Goal: Information Seeking & Learning: Learn about a topic

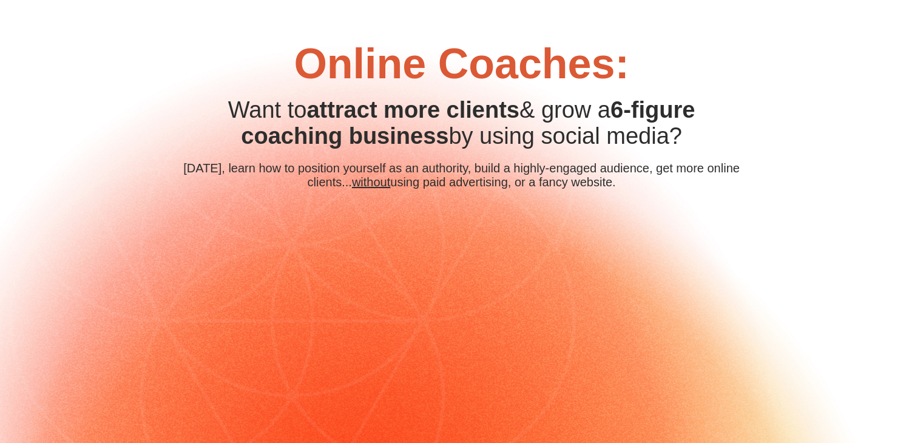
drag, startPoint x: 222, startPoint y: 122, endPoint x: 703, endPoint y: 146, distance: 481.2
click at [703, 146] on div "Want to attract more clients & grow a 6-figure coaching business by using socia…" at bounding box center [462, 123] width 558 height 52
copy div "Want to attract more clients & grow a 6-figure coaching business by using socia…"
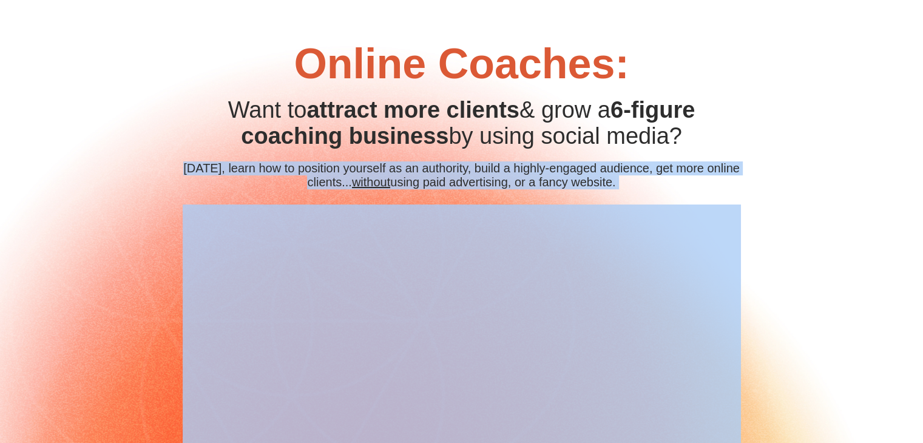
drag, startPoint x: 193, startPoint y: 174, endPoint x: 337, endPoint y: 214, distance: 149.1
click at [337, 214] on div "Online Coaches: CUSTOM JAVASCRIPT / HTML Want to attract more clients & grow a …" at bounding box center [462, 315] width 570 height 553
copy div "[DATE], learn how to position yourself as an authority, build a highly-engaged …"
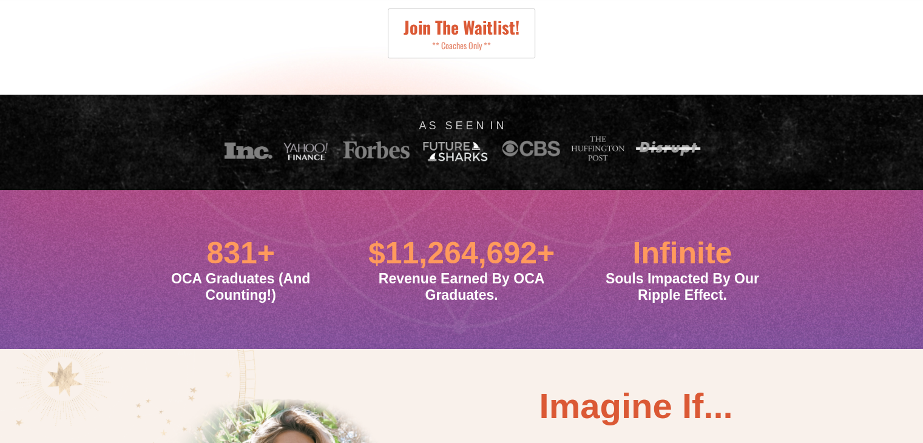
scroll to position [493, 0]
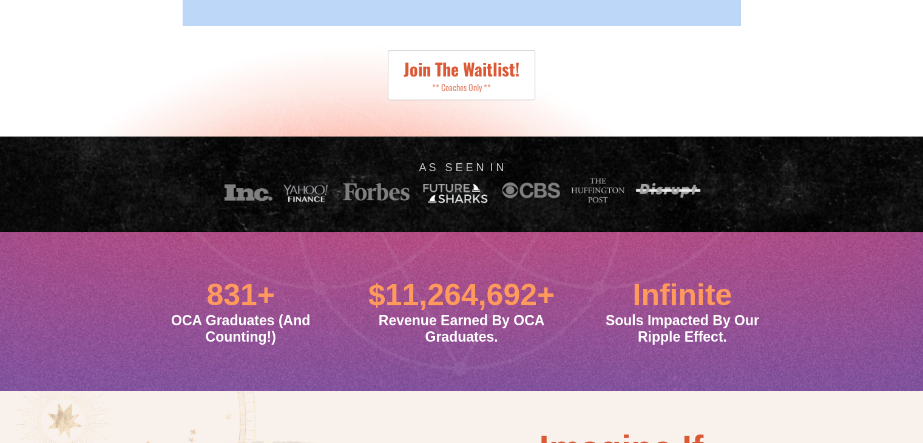
drag, startPoint x: 211, startPoint y: 319, endPoint x: 285, endPoint y: 361, distance: 84.5
click at [285, 345] on div "831+ OCA Graduates (And Counting!)" at bounding box center [241, 311] width 203 height 68
copy div "831+ OCA Graduates (And Counting!)"
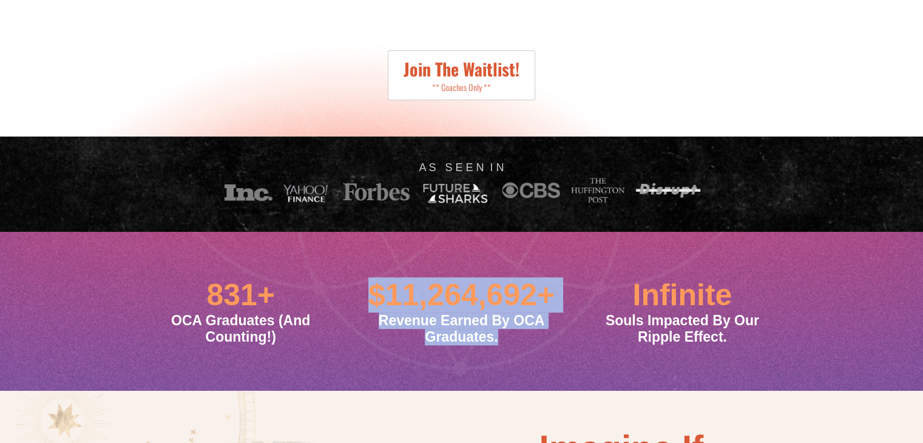
drag, startPoint x: 368, startPoint y: 297, endPoint x: 553, endPoint y: 365, distance: 196.6
click at [553, 345] on div "$11,264,692+ Revenue Earned By OCA Graduates." at bounding box center [461, 311] width 203 height 68
copy div "$11,264,692+ Revenue Earned By OCA Graduates."
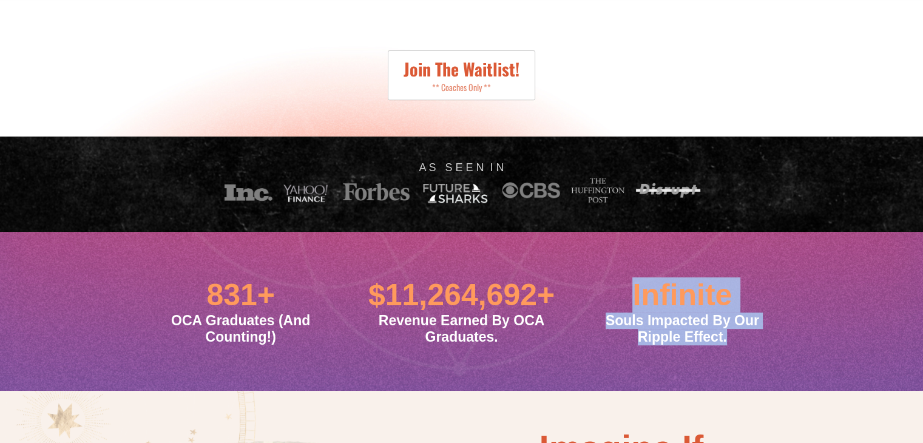
drag, startPoint x: 621, startPoint y: 316, endPoint x: 740, endPoint y: 375, distance: 132.7
click at [740, 357] on div "831+ OCA Graduates (And Counting!) $11,264,692+ Revenue Earned By OCA Graduates…" at bounding box center [461, 311] width 675 height 92
copy div "Infinite Souls Impacted By Our Ripple Effect."
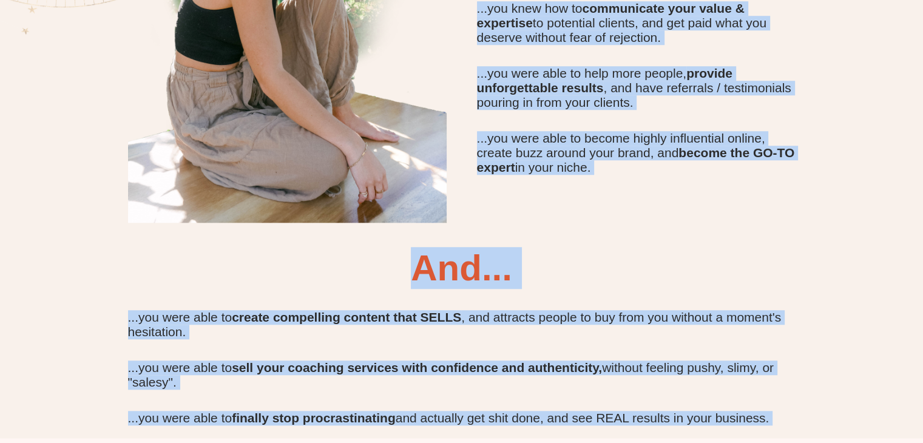
scroll to position [1175, 0]
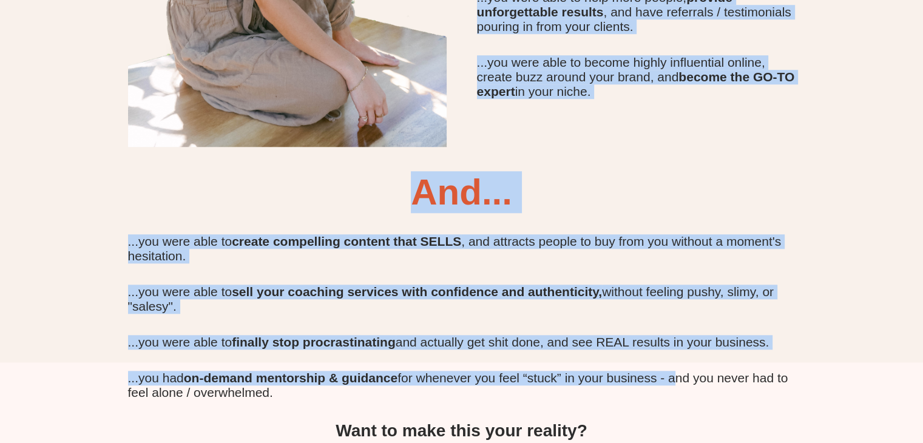
drag, startPoint x: 456, startPoint y: 212, endPoint x: 774, endPoint y: 166, distance: 321.3
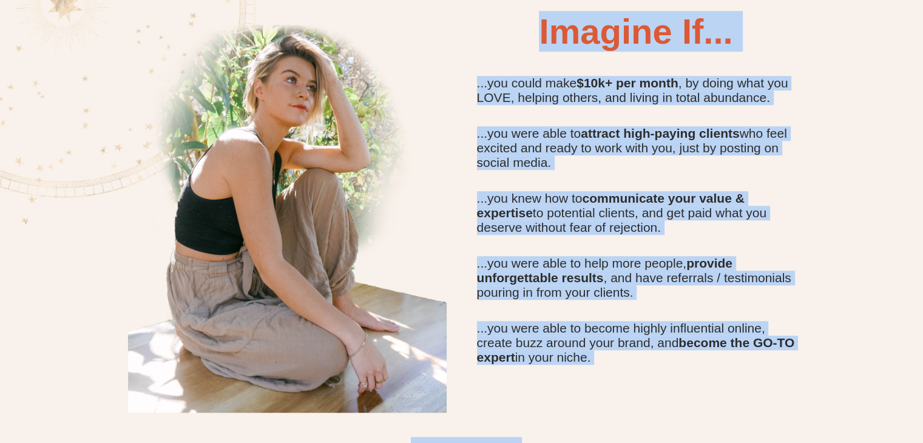
scroll to position [950, 0]
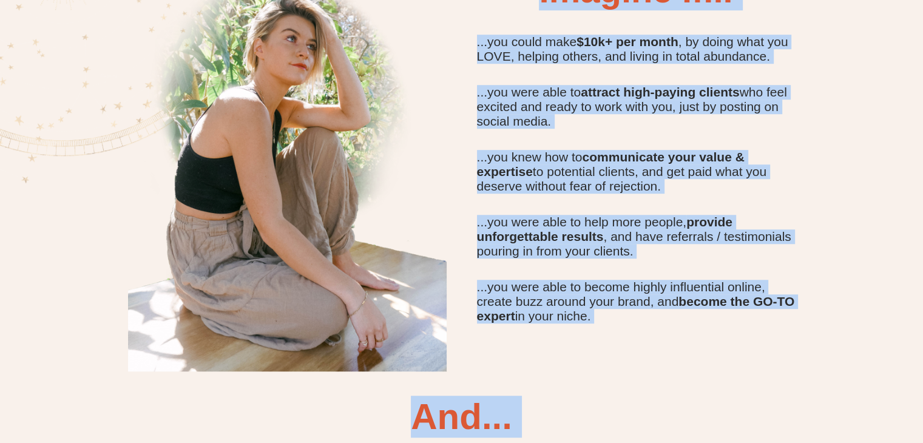
click at [462, 79] on div "Imagine If... ...you could make $10k+ per month , by doing what you LOVE, helpi…" at bounding box center [636, 147] width 349 height 354
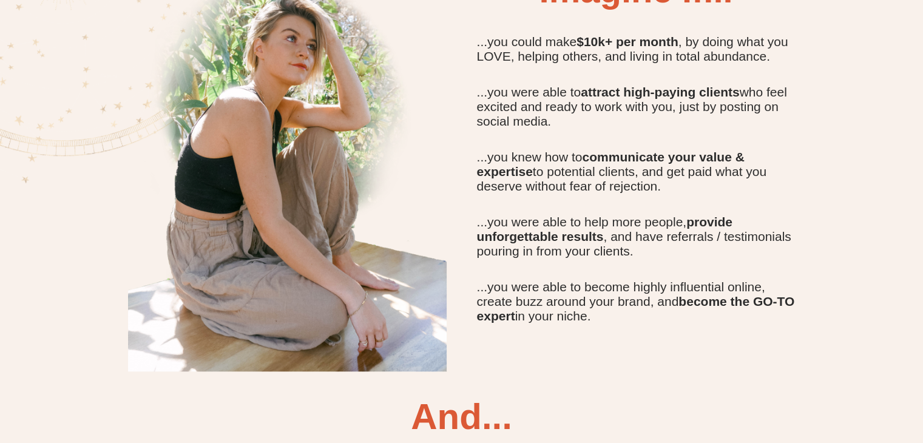
drag, startPoint x: 473, startPoint y: 75, endPoint x: 859, endPoint y: 374, distance: 488.7
click at [859, 374] on div "Imagine If... ...you could make $10k+ per month , by doing what you LOVE, helpi…" at bounding box center [461, 364] width 923 height 863
copy div "...you could make $10k+ per month , by doing what you LOVE, helping others, and…"
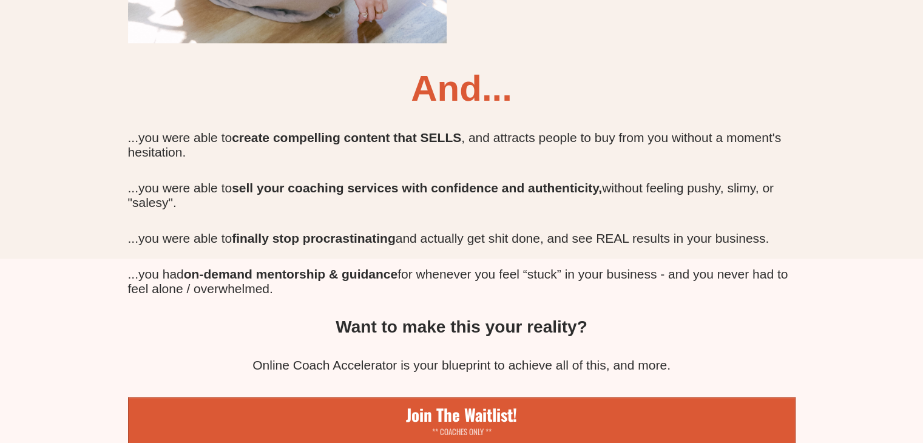
scroll to position [1209, 0]
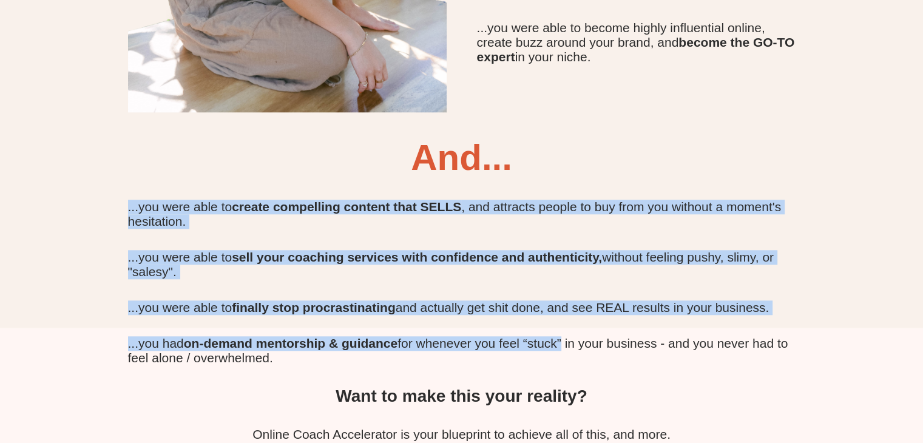
drag, startPoint x: 118, startPoint y: 243, endPoint x: 617, endPoint y: 401, distance: 522.6
click at [617, 401] on div "And... ...you were able to create compelling content that SELLS , and attracts …" at bounding box center [462, 325] width 698 height 376
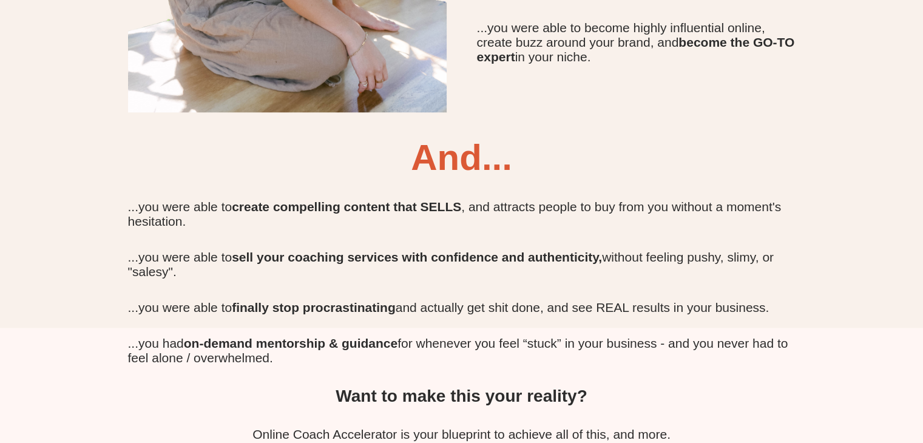
click at [899, 81] on div "Imagine If... ...you could make $10k+ per month , by doing what you LOVE, helpi…" at bounding box center [461, 105] width 923 height 863
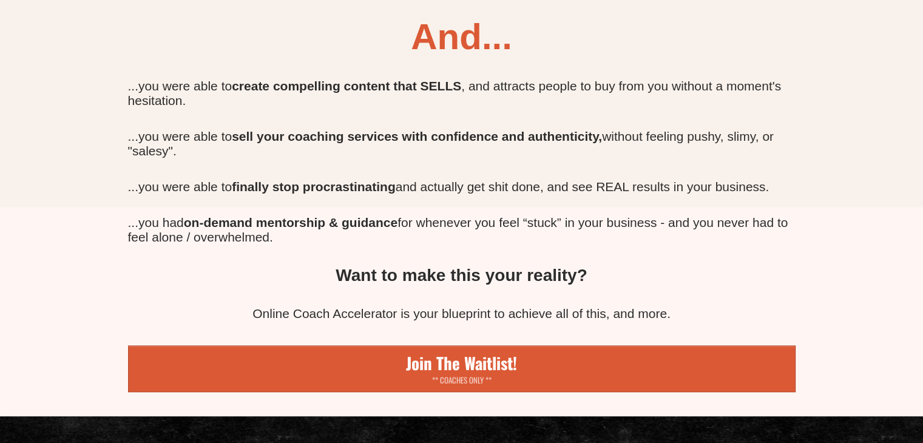
scroll to position [1358, 0]
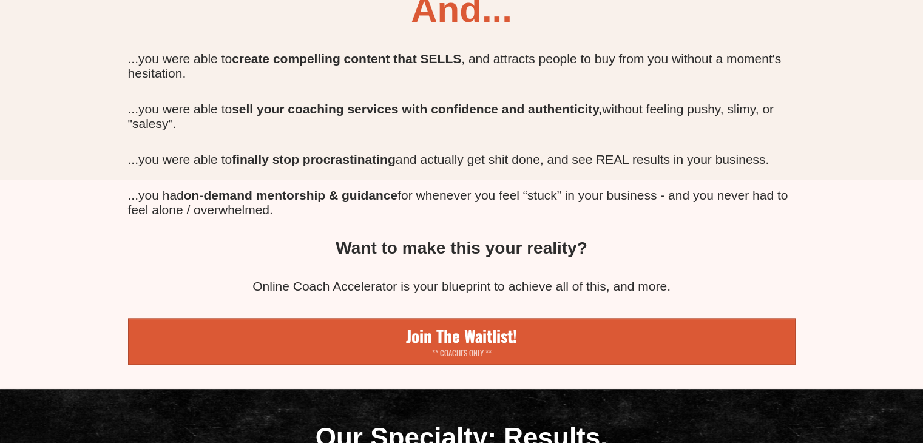
drag, startPoint x: 391, startPoint y: 53, endPoint x: 549, endPoint y: 270, distance: 268.2
click at [549, 270] on div "And... ...you were able to create compelling content that SELLS , and attracts …" at bounding box center [462, 176] width 680 height 376
copy div "And... ...you were able to create compelling content that SELLS , and attracts …"
click at [347, 73] on div "And... ...you were able to create compelling content that SELLS , and attracts …" at bounding box center [462, 176] width 680 height 376
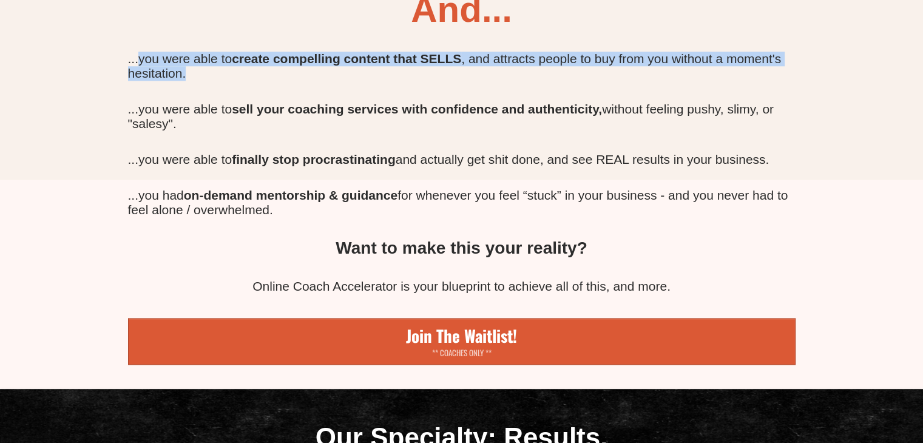
drag, startPoint x: 301, startPoint y: 110, endPoint x: 138, endPoint y: 83, distance: 164.9
click at [138, 83] on div "And... ...you were able to create compelling content that SELLS , and attracts …" at bounding box center [462, 176] width 680 height 376
copy div "you were able to create compelling content that SELLS , and attracts people to …"
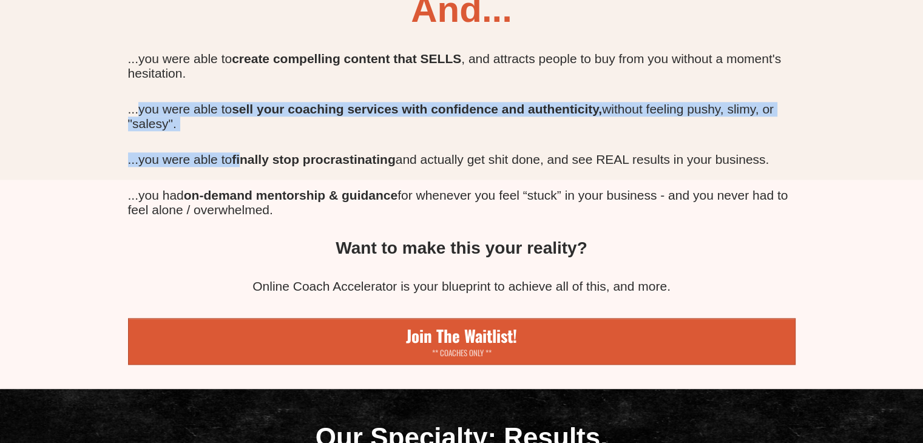
drag, startPoint x: 137, startPoint y: 140, endPoint x: 258, endPoint y: 174, distance: 125.9
click at [258, 174] on div "And... ...you were able to create compelling content that SELLS , and attracts …" at bounding box center [462, 176] width 680 height 376
click at [255, 131] on div "...you were able to sell your coaching services with confidence and authenticit…" at bounding box center [462, 116] width 668 height 29
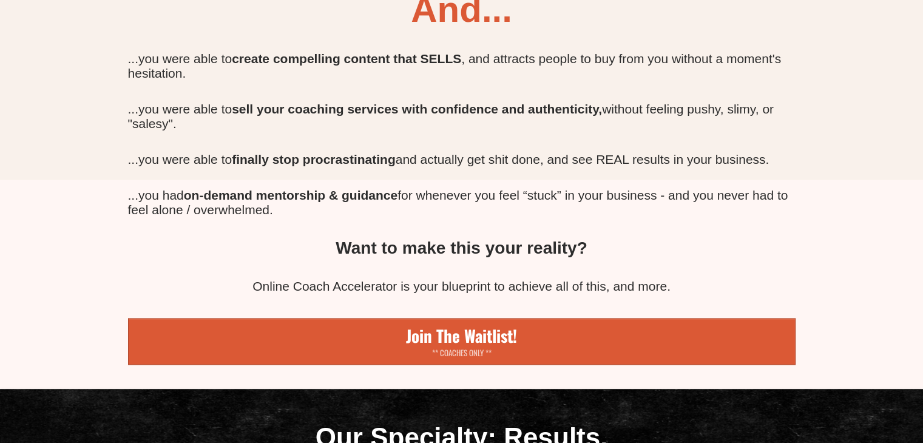
drag, startPoint x: 252, startPoint y: 163, endPoint x: 136, endPoint y: 149, distance: 117.4
click at [136, 131] on div "...you were able to sell your coaching services with confidence and authenticit…" at bounding box center [462, 116] width 668 height 29
copy div "you were able to sell your coaching services with confidence and authenticity, …"
click at [145, 167] on div "...you were able to finally stop procrastinating and actually get shit done, an…" at bounding box center [462, 159] width 668 height 15
drag, startPoint x: 136, startPoint y: 197, endPoint x: 214, endPoint y: 209, distance: 78.5
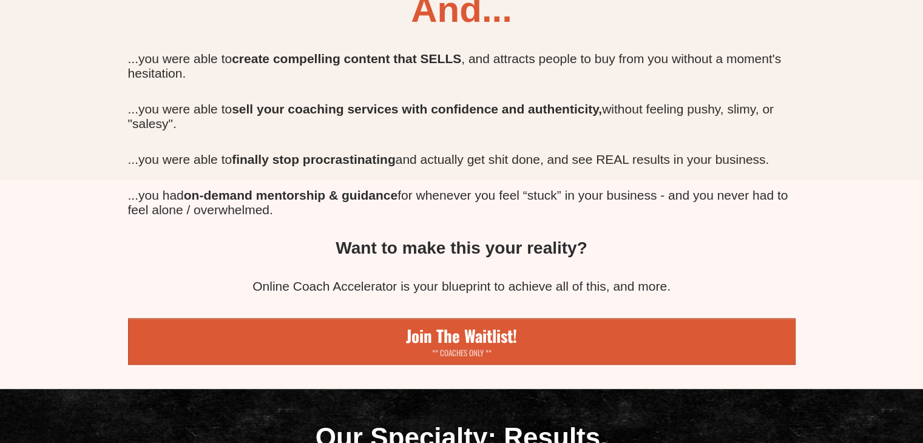
click at [214, 167] on div "...you were able to finally stop procrastinating and actually get shit done, an…" at bounding box center [462, 159] width 668 height 15
copy div "you were able to finally stop procrastinating and actually get shit done, and s…"
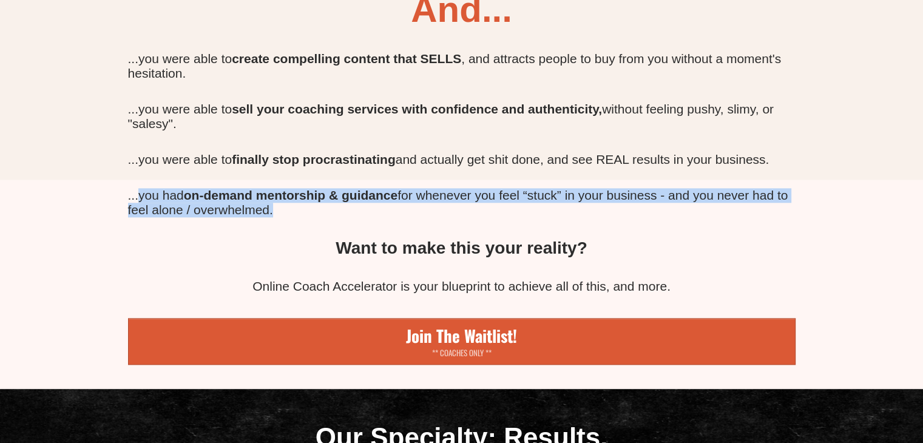
drag, startPoint x: 137, startPoint y: 245, endPoint x: 299, endPoint y: 279, distance: 164.8
click at [299, 279] on div "And... ...you were able to create compelling content that SELLS , and attracts …" at bounding box center [462, 176] width 680 height 376
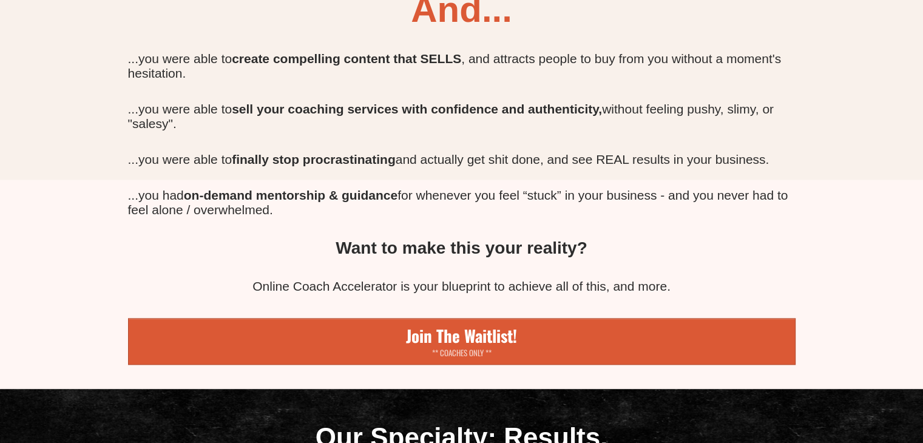
click at [586, 257] on b "Want to make this your reality?" at bounding box center [461, 247] width 251 height 19
drag, startPoint x: 602, startPoint y: 314, endPoint x: 331, endPoint y: 299, distance: 271.7
click at [331, 258] on div "Want to make this your reality?" at bounding box center [462, 247] width 668 height 19
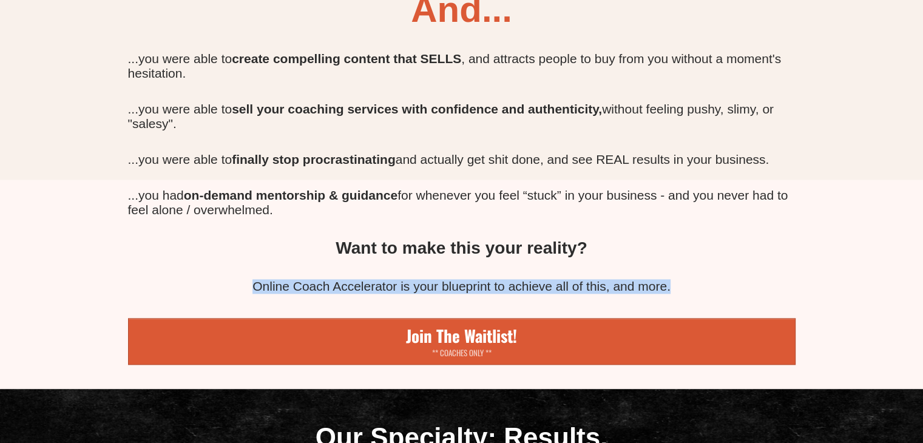
drag, startPoint x: 208, startPoint y: 348, endPoint x: 717, endPoint y: 343, distance: 509.8
click at [717, 294] on div "Online Coach Accelerator is your blueprint to achieve all of this, and more." at bounding box center [462, 286] width 668 height 15
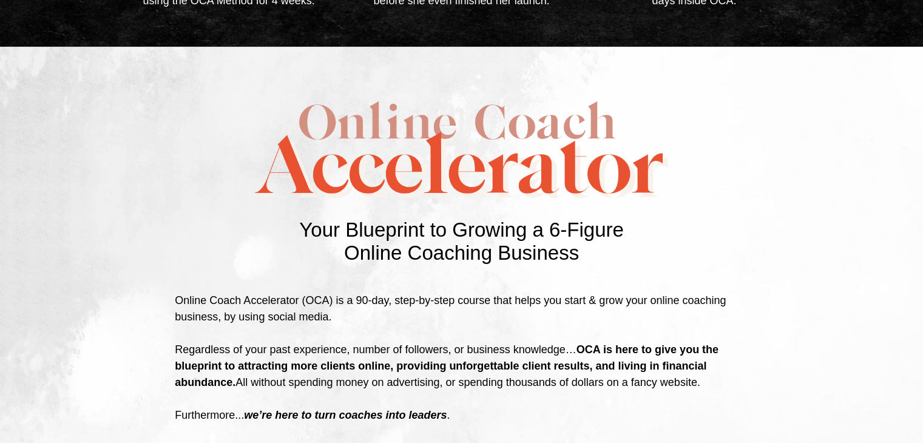
scroll to position [2010, 0]
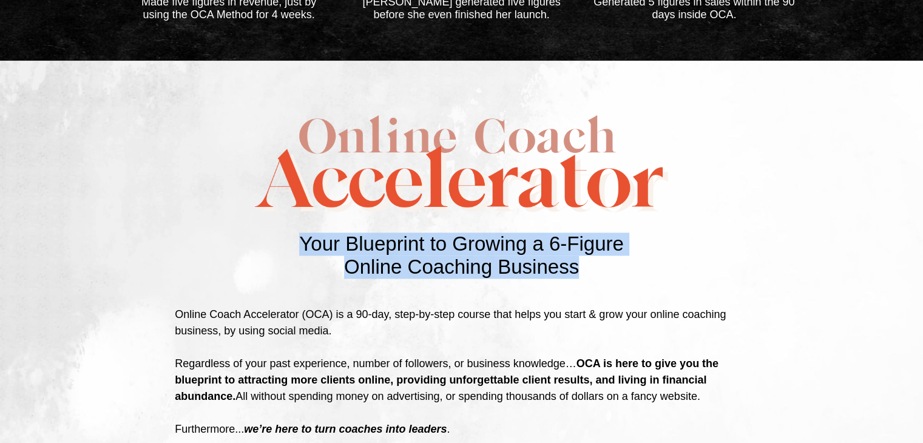
drag, startPoint x: 277, startPoint y: 314, endPoint x: 598, endPoint y: 340, distance: 322.1
click at [598, 279] on div "Your Blueprint to Growing a 6-Figure Online Coaching Business" at bounding box center [462, 255] width 490 height 46
click at [269, 279] on div "Online Coaching Business" at bounding box center [462, 266] width 490 height 23
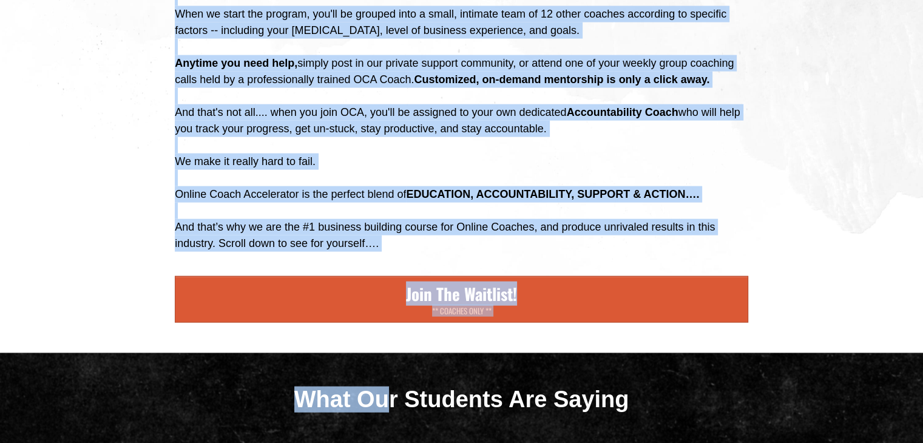
scroll to position [2809, 0]
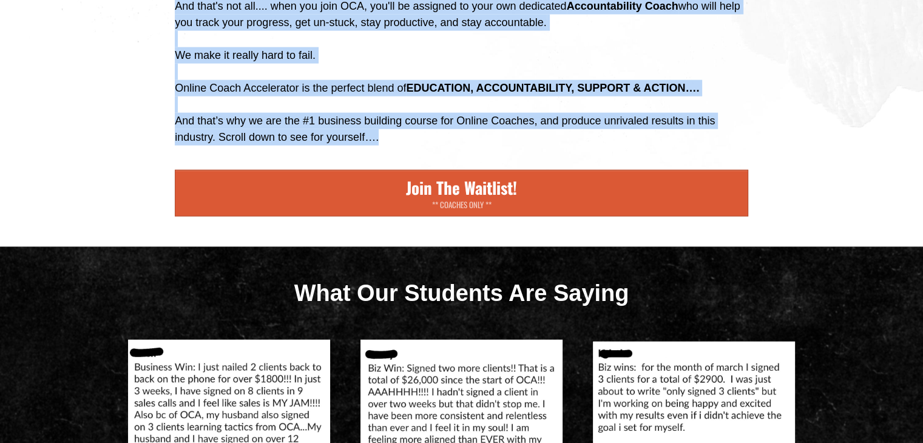
drag, startPoint x: 170, startPoint y: 384, endPoint x: 506, endPoint y: 277, distance: 352.8
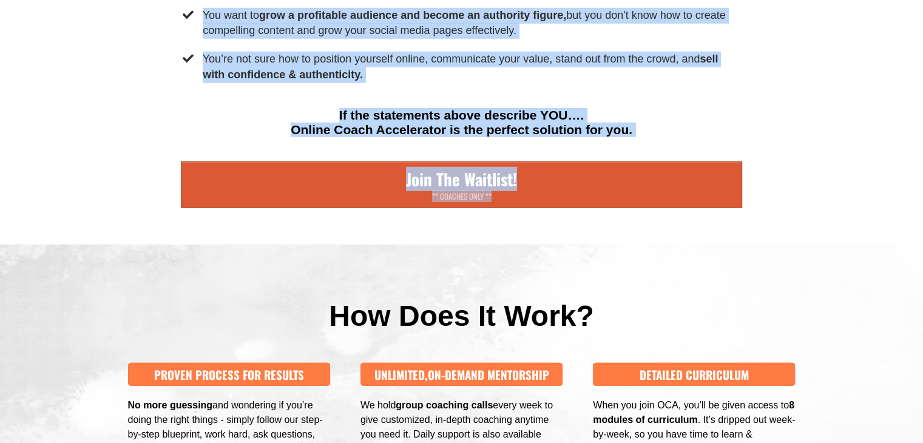
scroll to position [3685, 0]
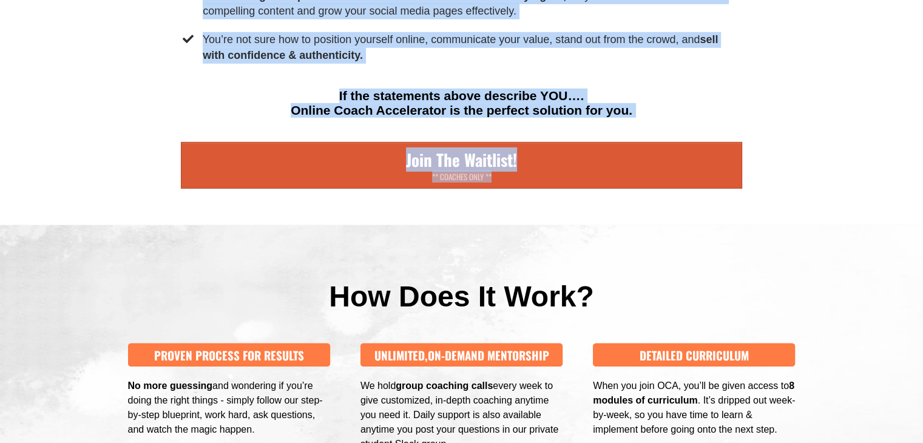
drag, startPoint x: 179, startPoint y: 269, endPoint x: 685, endPoint y: 277, distance: 505.6
click at [685, 188] on div "Is This You? You’ve had a few clients in real life (mostly due to luck) but can…" at bounding box center [461, 1] width 573 height 374
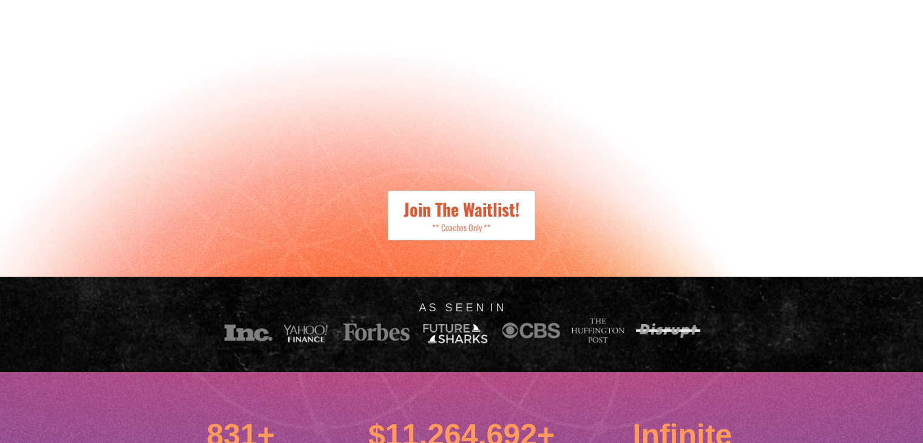
scroll to position [394, 0]
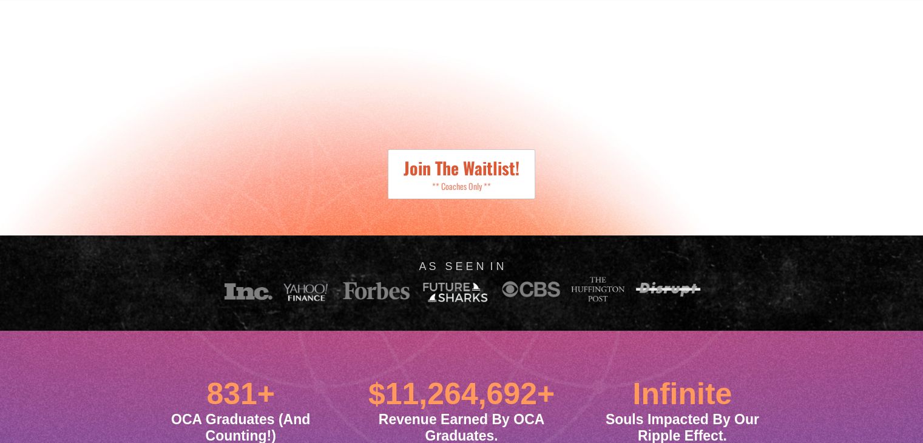
drag, startPoint x: 922, startPoint y: 26, endPoint x: 932, endPoint y: 141, distance: 115.7
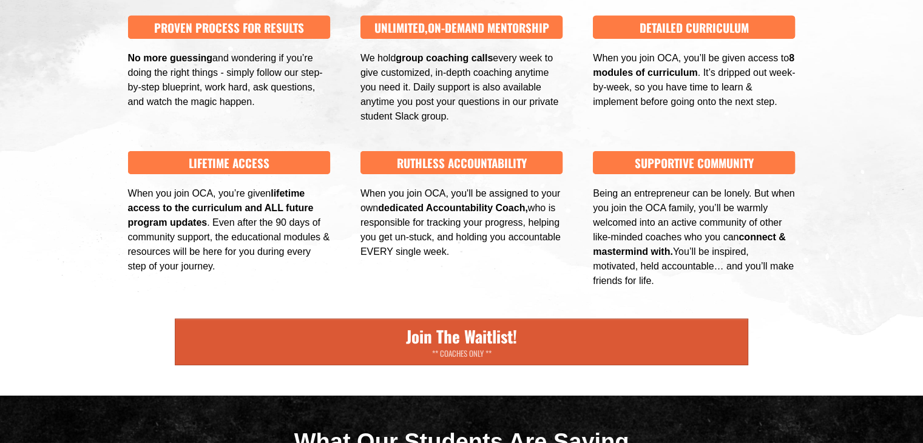
scroll to position [3986, 0]
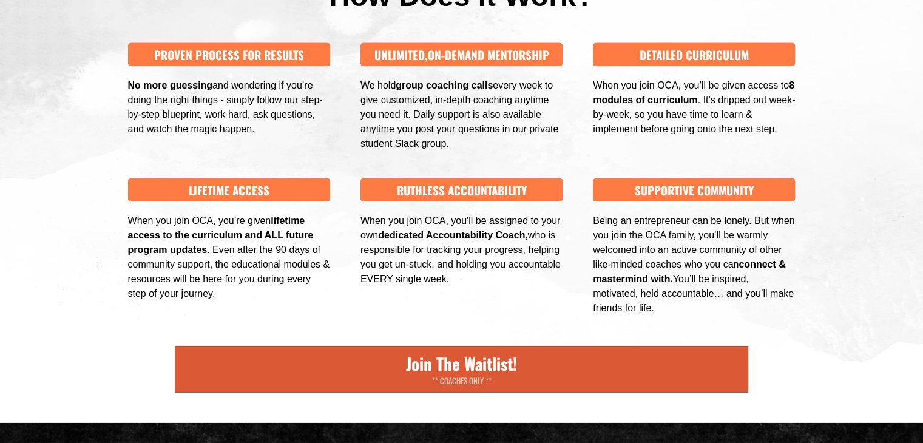
click at [922, 155] on div "How Does It Work? PROVEN PROCESS FOR RESULTS No more guessing and wondering if …" at bounding box center [461, 174] width 923 height 498
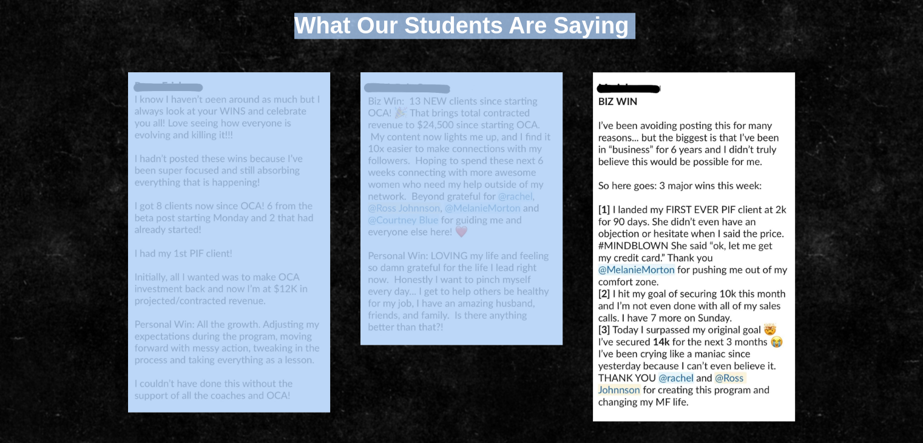
scroll to position [6014, 0]
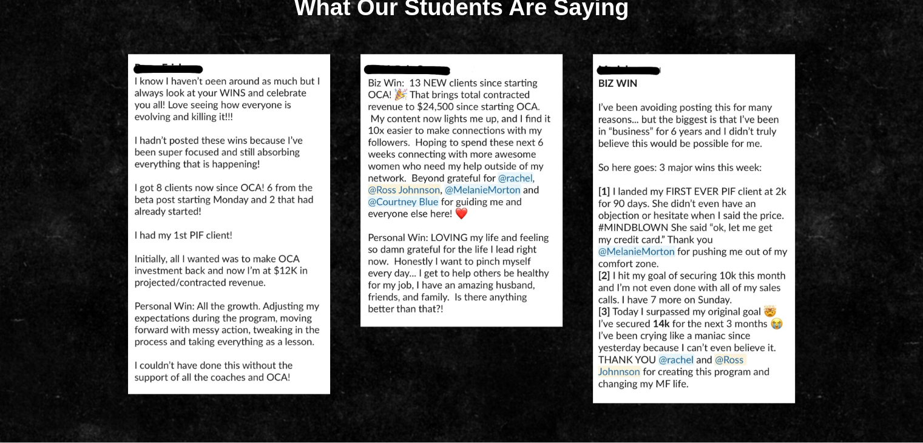
drag, startPoint x: 177, startPoint y: 71, endPoint x: 451, endPoint y: 115, distance: 277.8
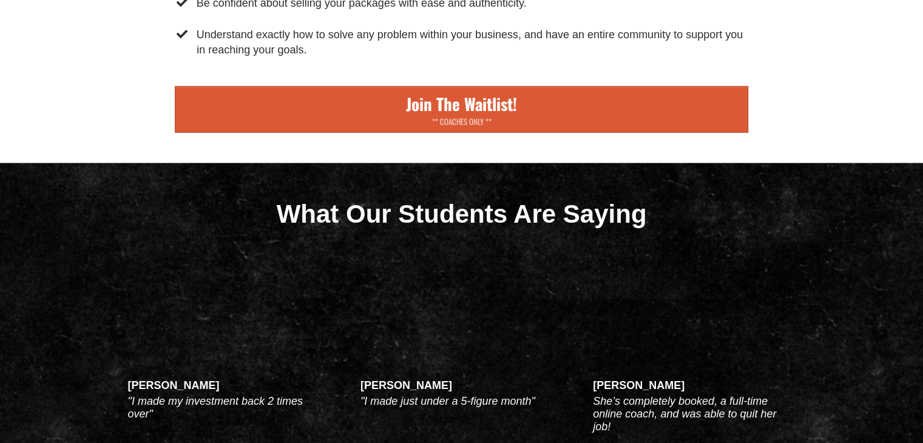
scroll to position [7864, 0]
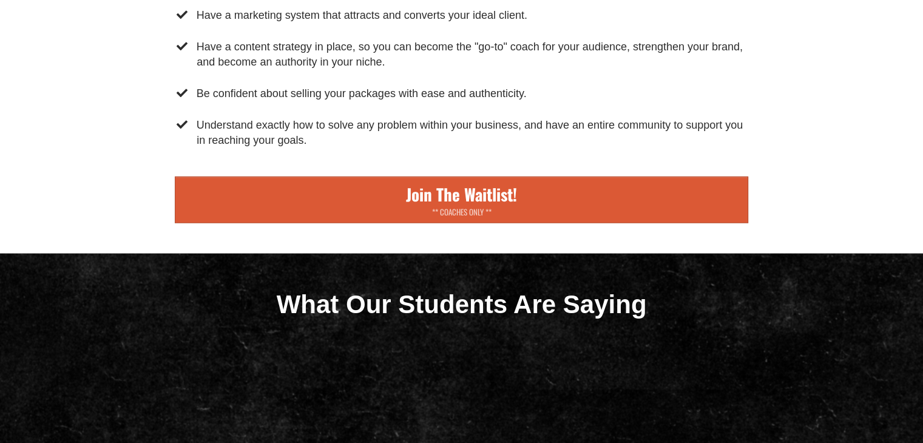
drag, startPoint x: 414, startPoint y: 27, endPoint x: 618, endPoint y: 36, distance: 204.7
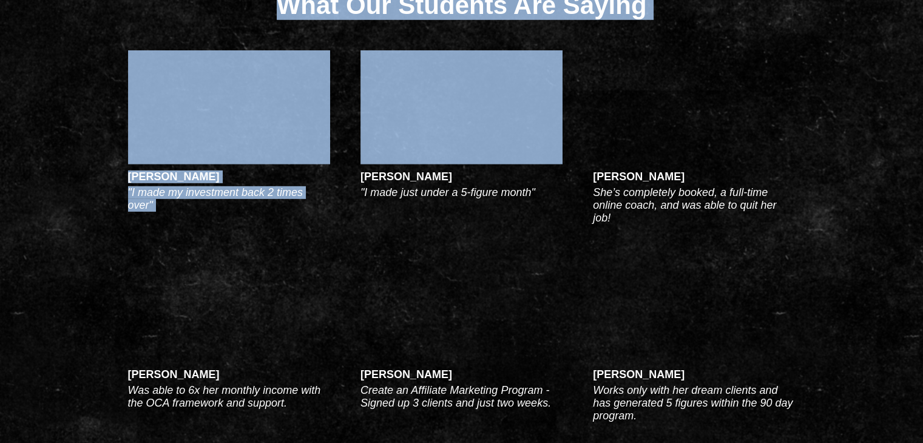
scroll to position [8185, 0]
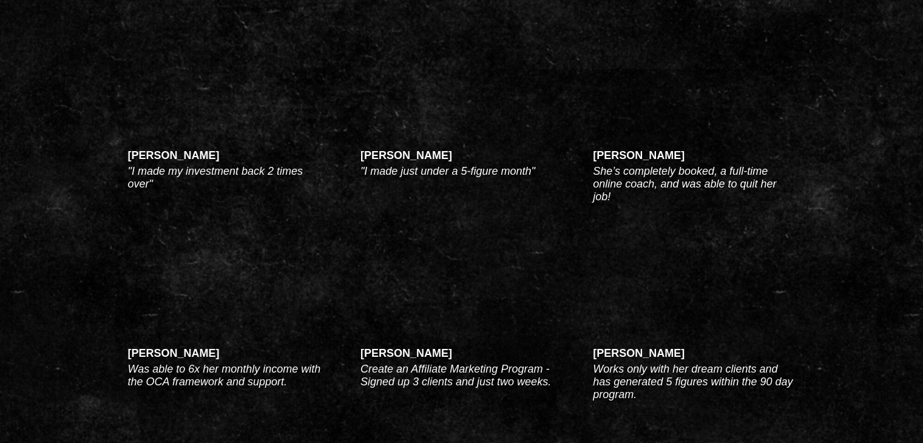
drag, startPoint x: 148, startPoint y: 272, endPoint x: 472, endPoint y: 141, distance: 349.0
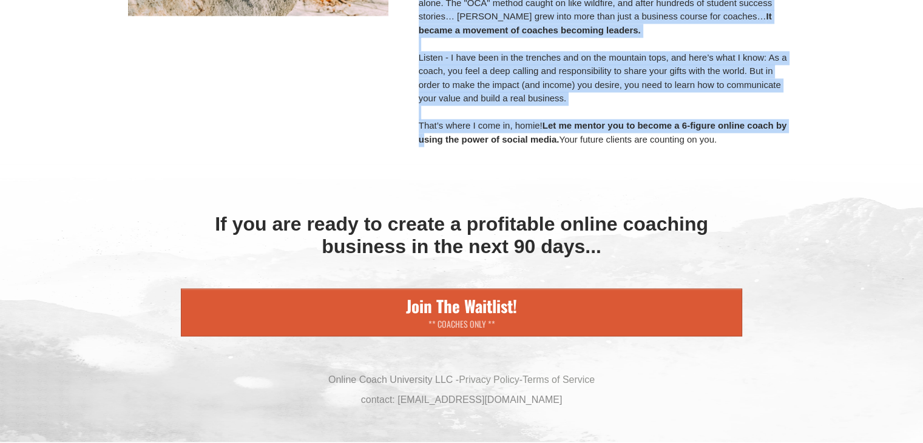
scroll to position [11135, 0]
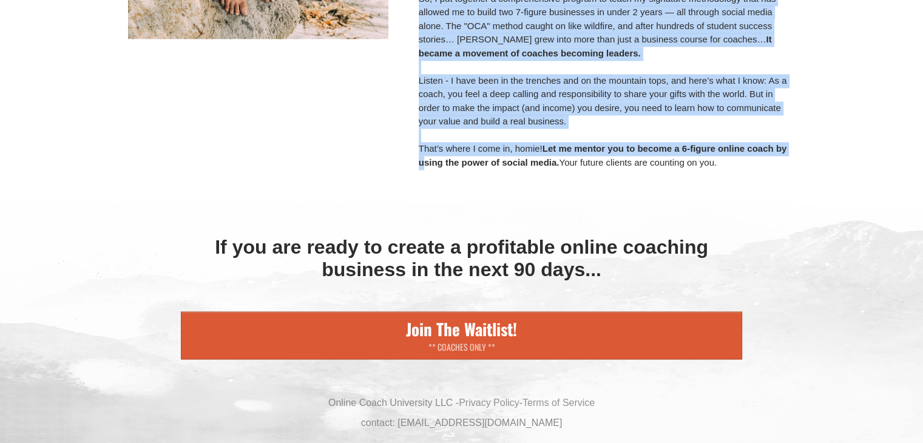
drag, startPoint x: 465, startPoint y: 276, endPoint x: 405, endPoint y: 19, distance: 263.6
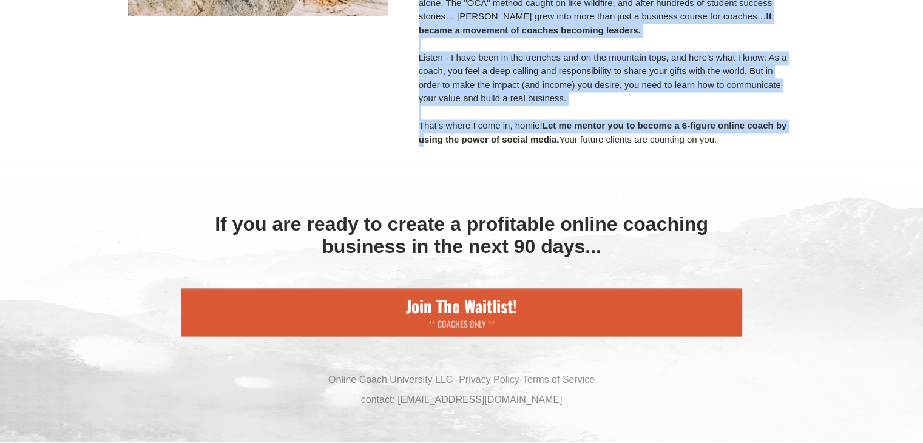
scroll to position [11311, 0]
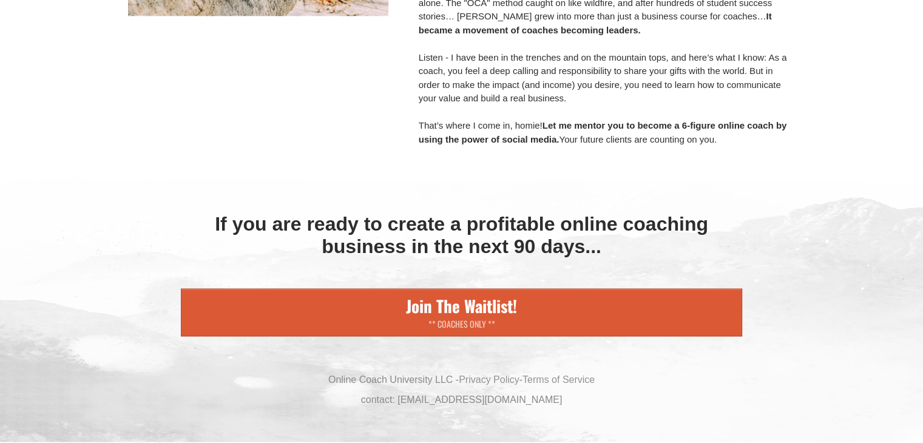
drag, startPoint x: 461, startPoint y: 339, endPoint x: 461, endPoint y: 322, distance: 17.6
click at [461, 146] on div "That’s where I come in, homie! Let me mentor you to become a 6-figure online co…" at bounding box center [607, 132] width 377 height 27
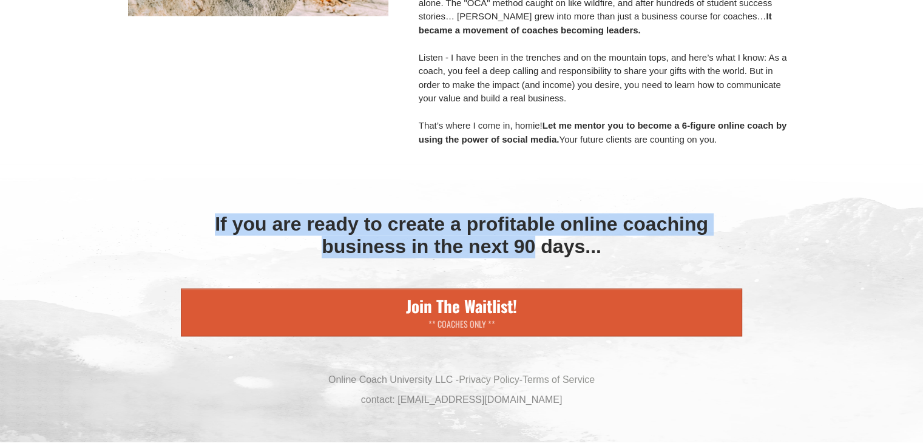
scroll to position [11511, 0]
drag, startPoint x: 191, startPoint y: 411, endPoint x: 665, endPoint y: 252, distance: 499.9
click at [665, 252] on div "If you are ready to create a profitable online coaching business in the next 90…" at bounding box center [461, 235] width 561 height 45
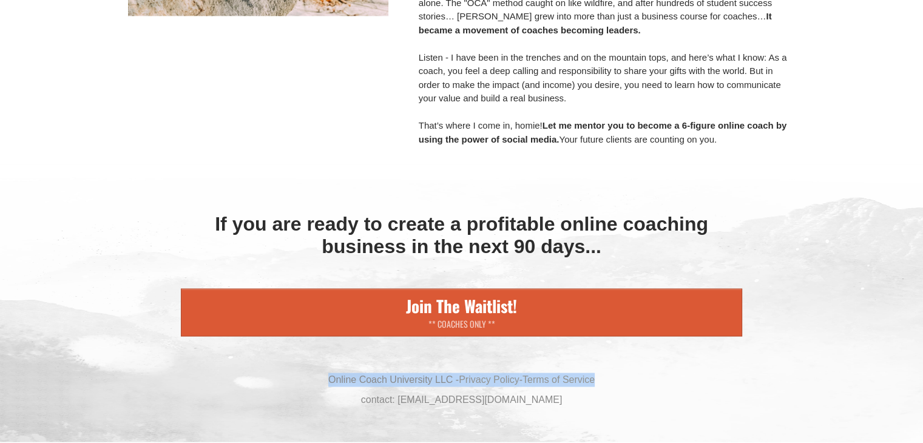
drag, startPoint x: 324, startPoint y: 373, endPoint x: 672, endPoint y: 362, distance: 348.5
click at [672, 362] on div "Join The Waitlist! ** COACHES ONLY ** Online Coach University LLC - Privacy Pol…" at bounding box center [461, 347] width 573 height 118
drag, startPoint x: 361, startPoint y: 399, endPoint x: 652, endPoint y: 445, distance: 294.3
